Goal: Find specific page/section: Find specific page/section

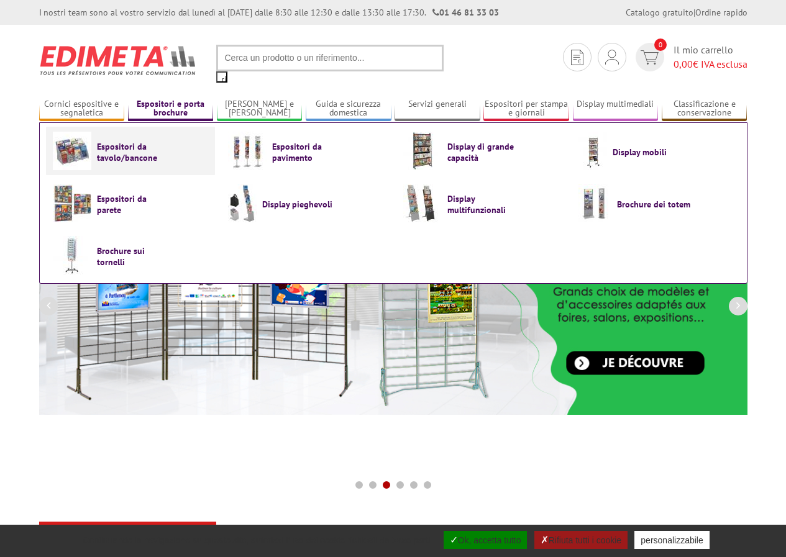
click at [143, 153] on font "Espositori da tavolo/bancone" at bounding box center [127, 151] width 60 height 22
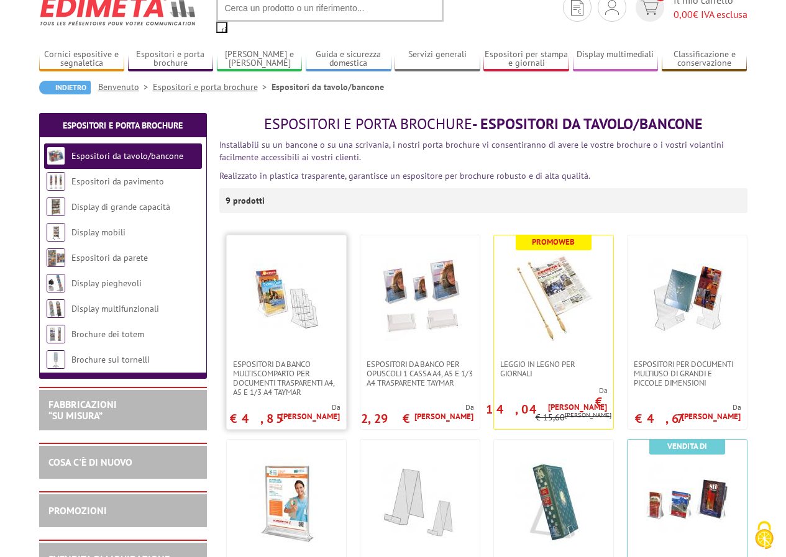
scroll to position [42, 0]
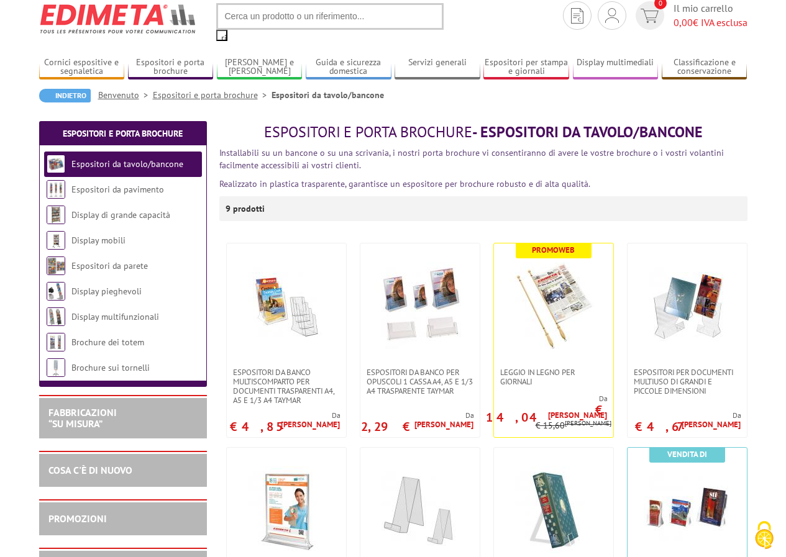
click at [279, 14] on input "text" at bounding box center [329, 16] width 227 height 27
click at [271, 19] on input "text" at bounding box center [329, 16] width 227 height 27
type input "RX000"
click at [216, 30] on input "ricercare" at bounding box center [221, 35] width 11 height 11
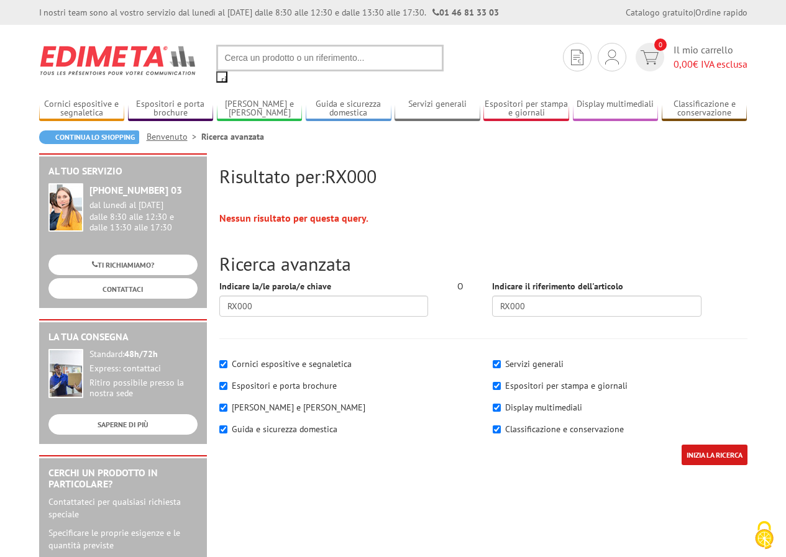
click at [296, 54] on input "text" at bounding box center [329, 58] width 227 height 27
click at [279, 61] on input "text" at bounding box center [329, 58] width 227 height 27
type input "RX00"
click at [216, 71] on input "ricercare" at bounding box center [221, 76] width 11 height 11
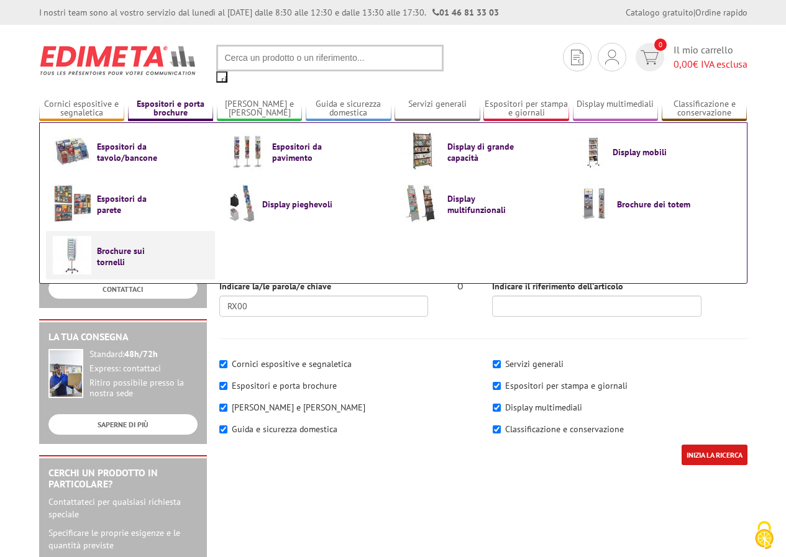
click at [128, 256] on span "Brochure sui tornelli" at bounding box center [134, 255] width 75 height 23
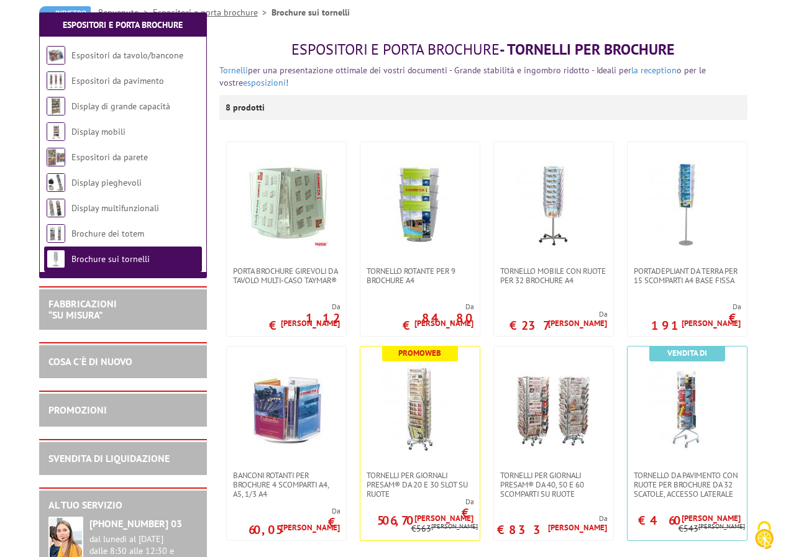
scroll to position [248, 0]
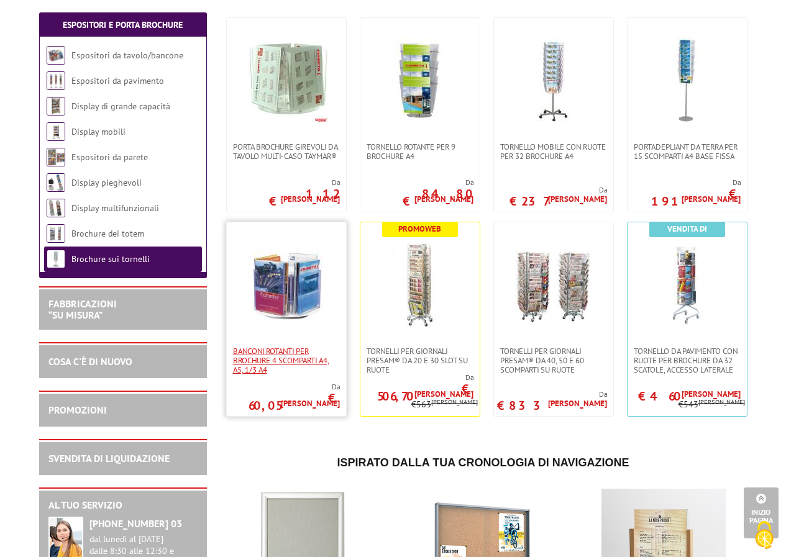
click at [284, 352] on font "Banconi rotanti per brochure 4 scomparti A4, A5, 1/3 A4" at bounding box center [281, 360] width 96 height 29
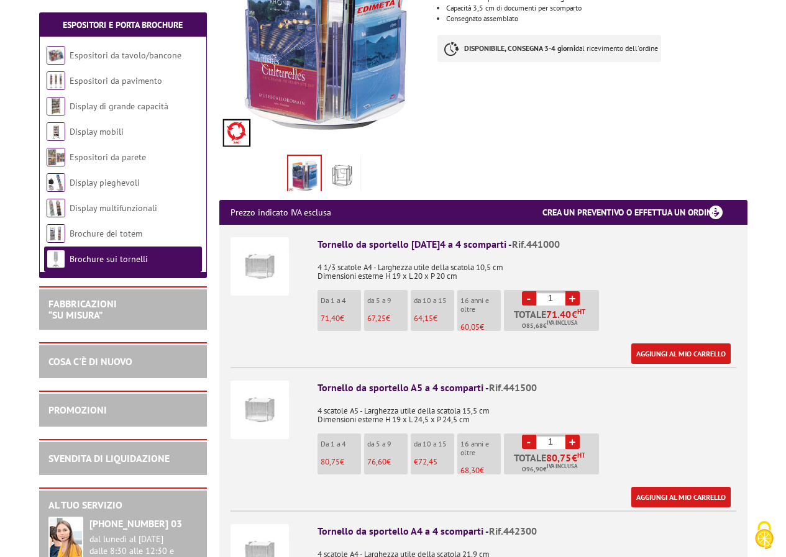
scroll to position [290, 0]
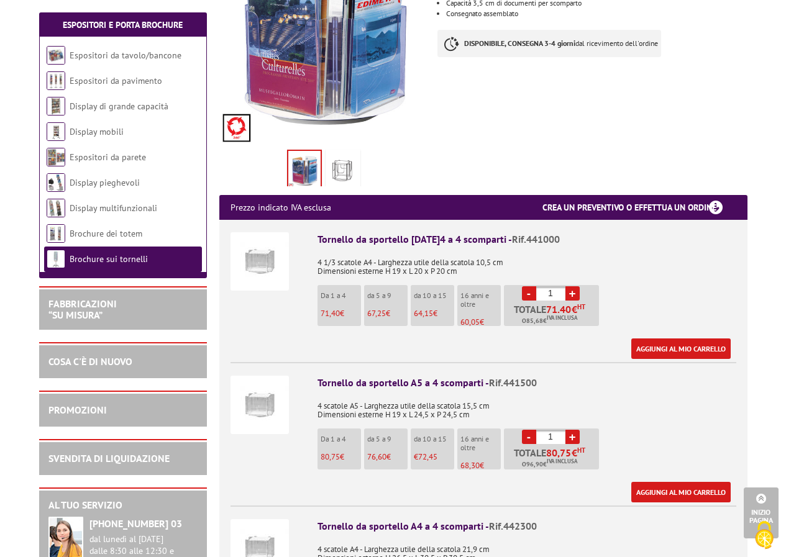
drag, startPoint x: 319, startPoint y: 368, endPoint x: 348, endPoint y: 443, distance: 80.6
click at [348, 443] on div "Tornello da sportello A5 a 4 scomparti - Rif.441500 4 scatole A5 - Larghezza ut…" at bounding box center [526, 439] width 419 height 127
copy div "Tornello da sportello A5 a 4 scomparti - Rif.441500 4 scatole A5 - Larghezza ut…"
click at [767, 385] on body "I nostri team sono al vostro servizio dal lunedì al venerdì dalle 8:30 alle 12:…" at bounding box center [393, 490] width 786 height 1561
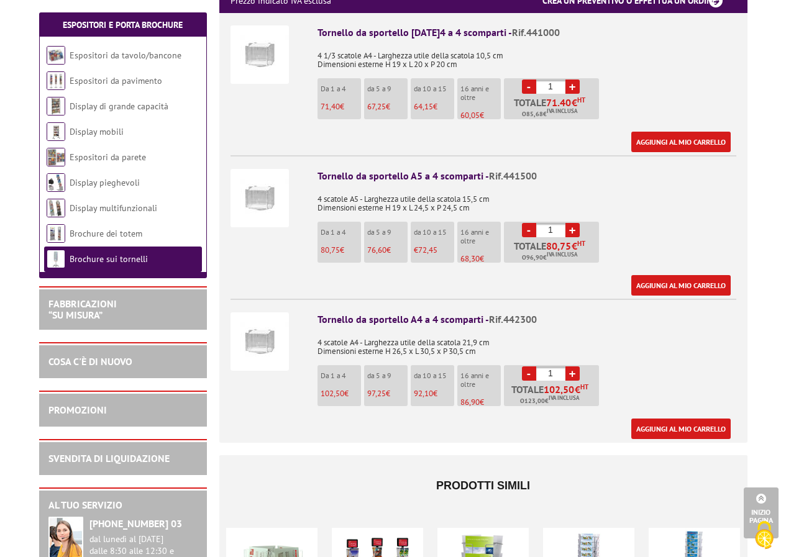
scroll to position [414, 0]
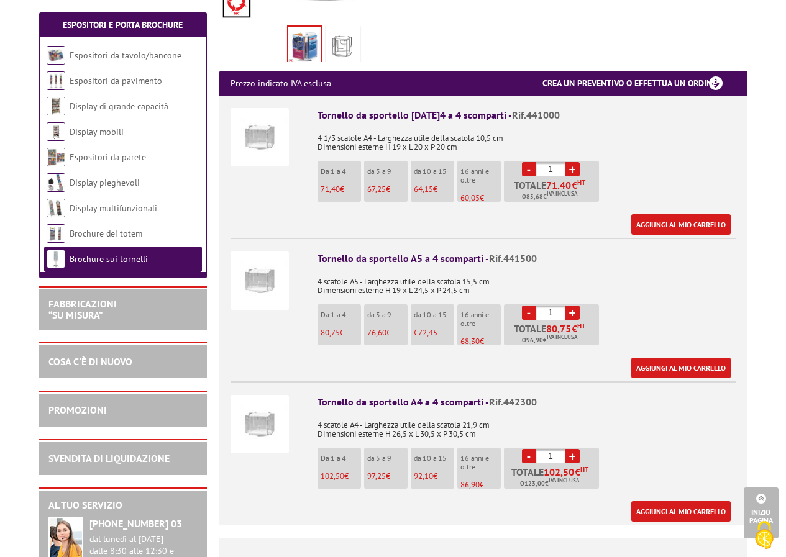
drag, startPoint x: 319, startPoint y: 101, endPoint x: 351, endPoint y: 175, distance: 81.0
click at [351, 175] on div "Tornello da sportello 1/3 A4 a 4 scomparti - Rif.441000 4 1/3 scatole A4 - Larg…" at bounding box center [526, 171] width 419 height 127
copy div "Tornello da sportello 1/3 A4 a 4 scomparti - Rif.441000 4 1/3 scatole A4 - Larg…"
click at [261, 134] on img at bounding box center [259, 137] width 58 height 58
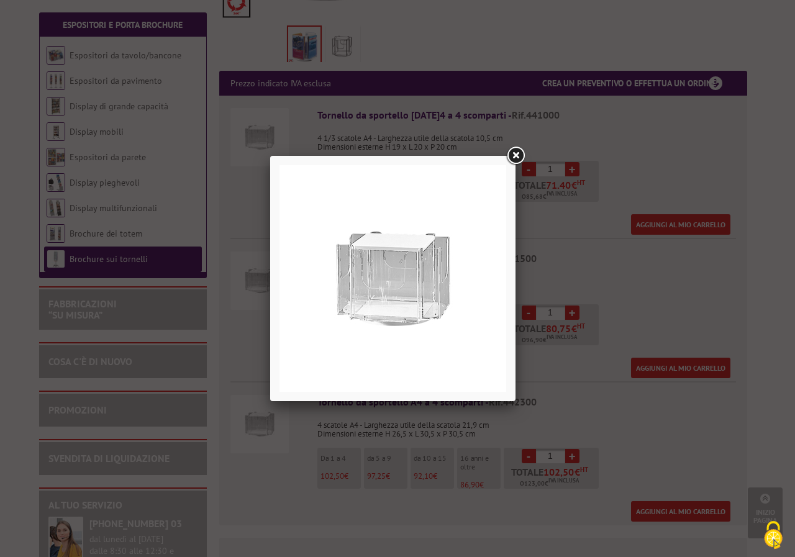
click at [515, 159] on link at bounding box center [515, 156] width 22 height 22
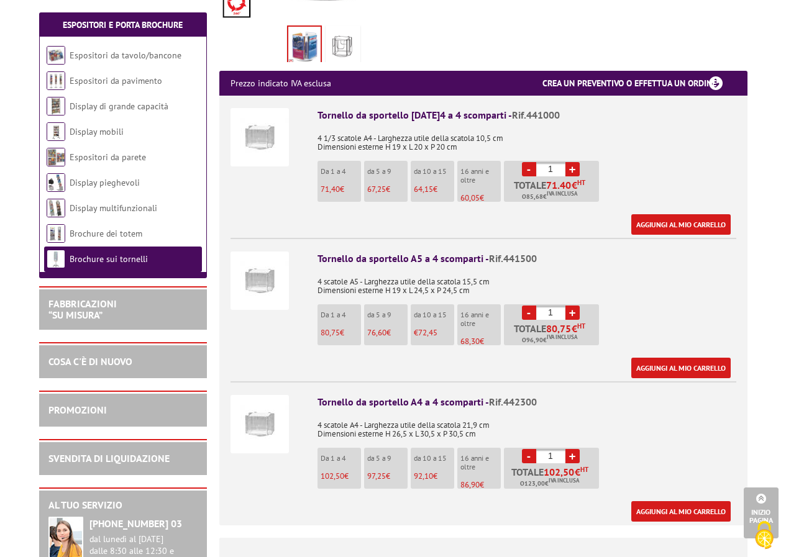
copy div "Tornello da sportello 1/3 A4 a 4 scomparti - Rif.441000 4 1/3 scatole A4 - Larg…"
